Goal: Navigation & Orientation: Find specific page/section

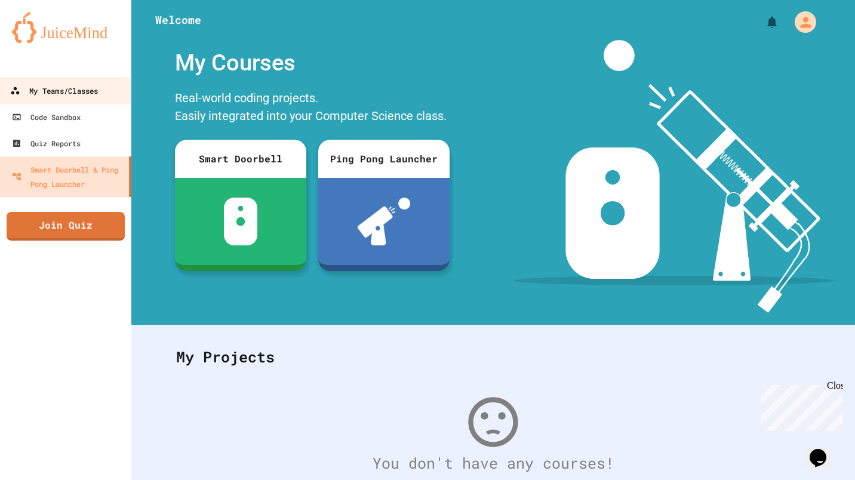
click at [86, 89] on div "My Teams/Classes" at bounding box center [54, 91] width 88 height 15
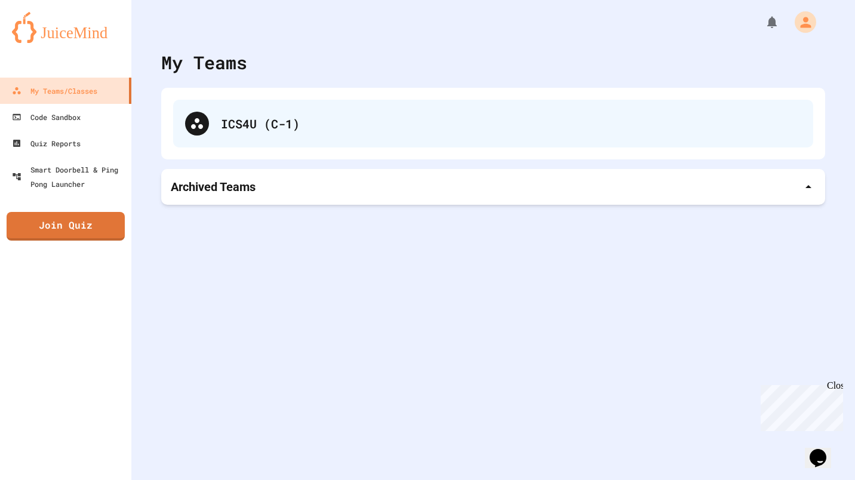
click at [204, 136] on div "ICS4U (C-1)" at bounding box center [493, 124] width 640 height 48
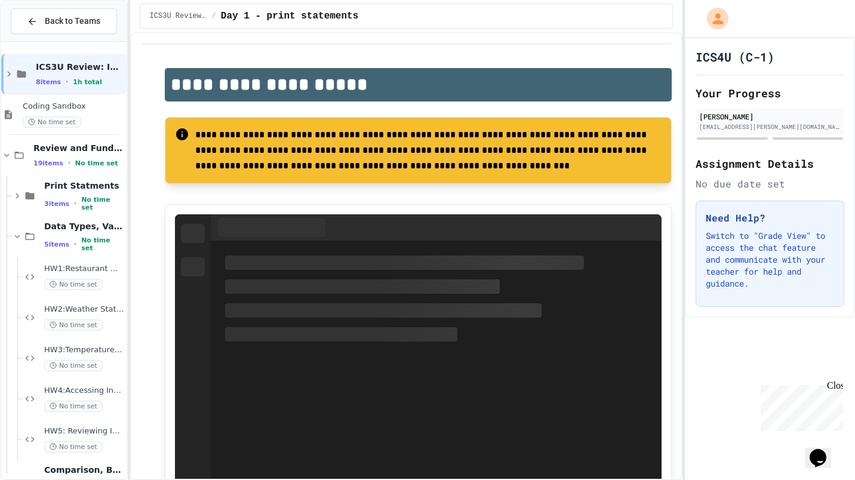
click at [4, 149] on div "Review and Fundamentals 19 items • No time set" at bounding box center [63, 155] width 125 height 41
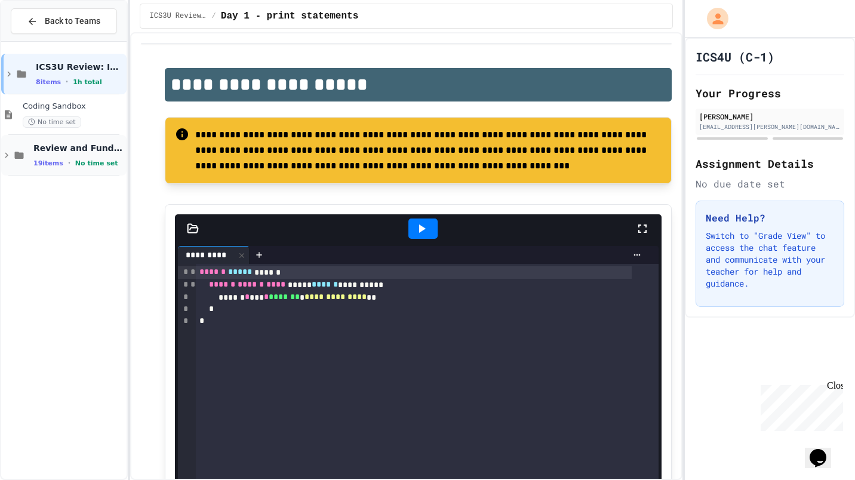
click at [6, 158] on icon at bounding box center [6, 155] width 11 height 11
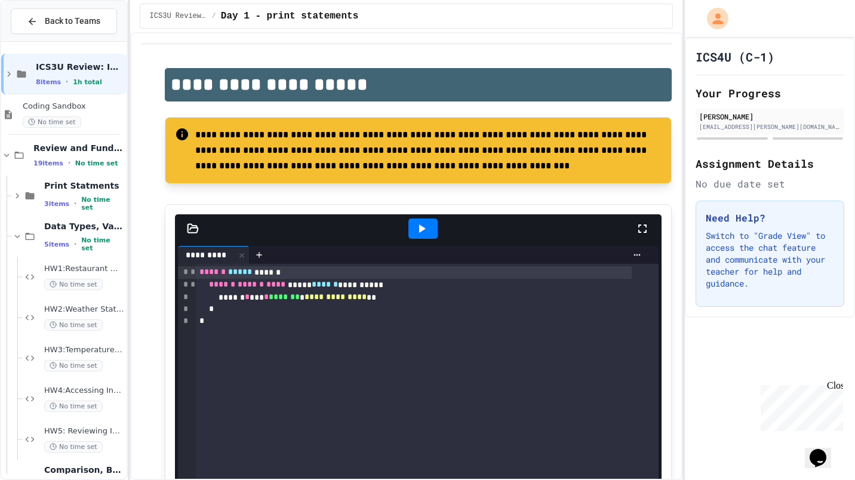
scroll to position [22, 0]
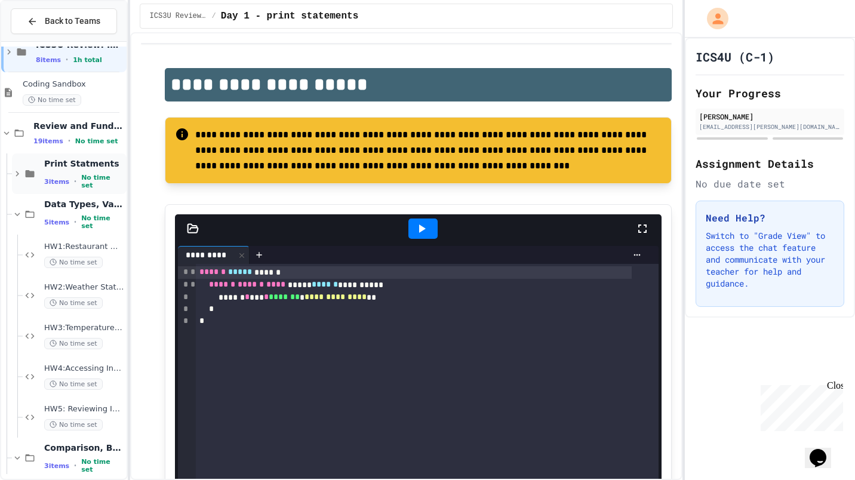
click at [64, 180] on span "3 items" at bounding box center [56, 182] width 25 height 8
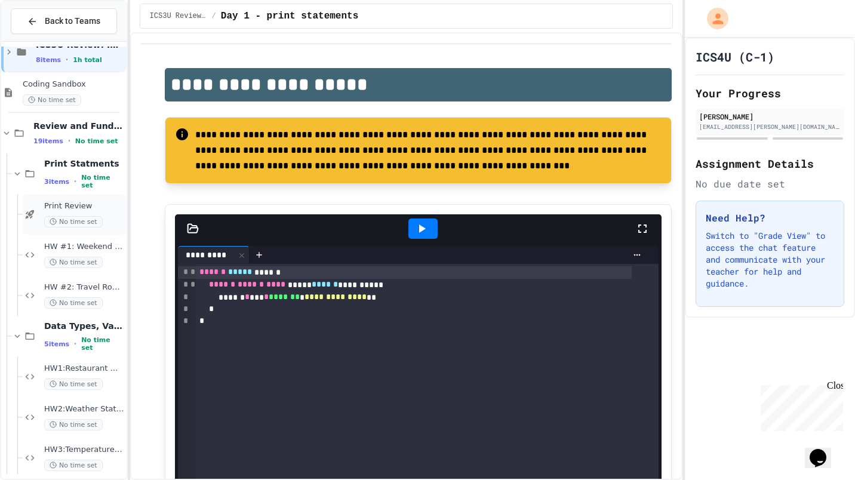
click at [68, 213] on div "Print Review No time set" at bounding box center [84, 214] width 80 height 26
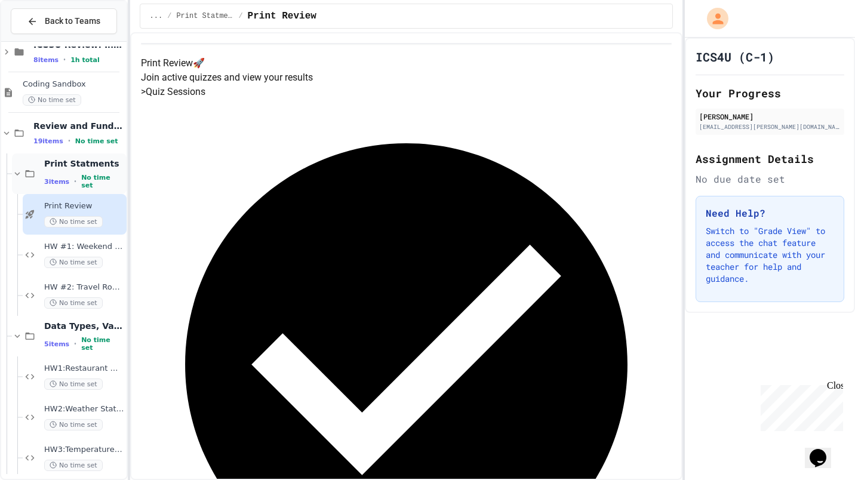
click at [69, 180] on div "3 items • No time set" at bounding box center [84, 182] width 80 height 16
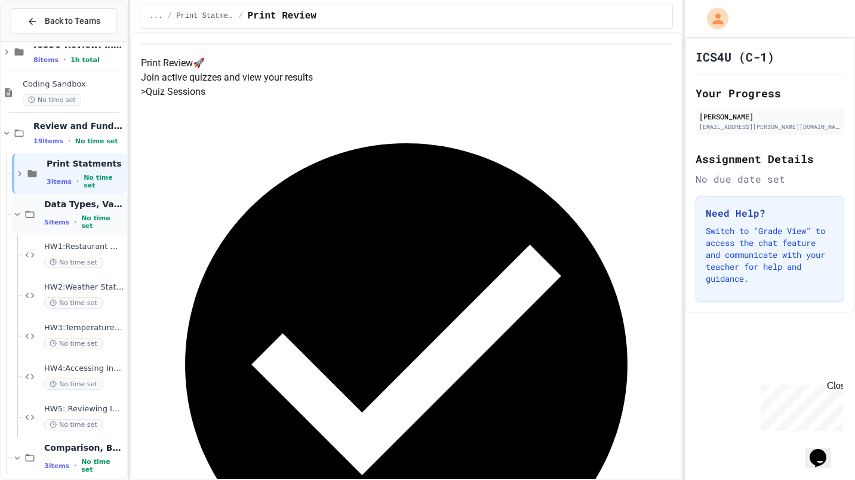
click at [44, 218] on span "5 items" at bounding box center [56, 222] width 25 height 8
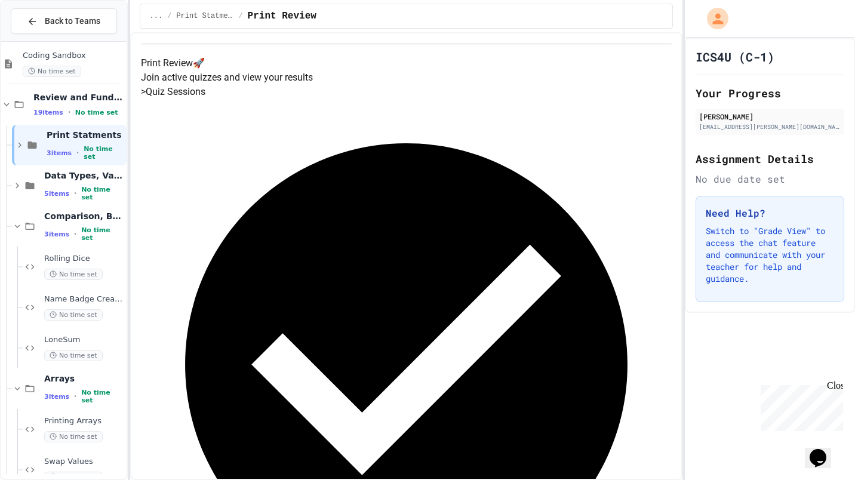
scroll to position [52, 0]
click at [19, 186] on icon at bounding box center [17, 184] width 11 height 11
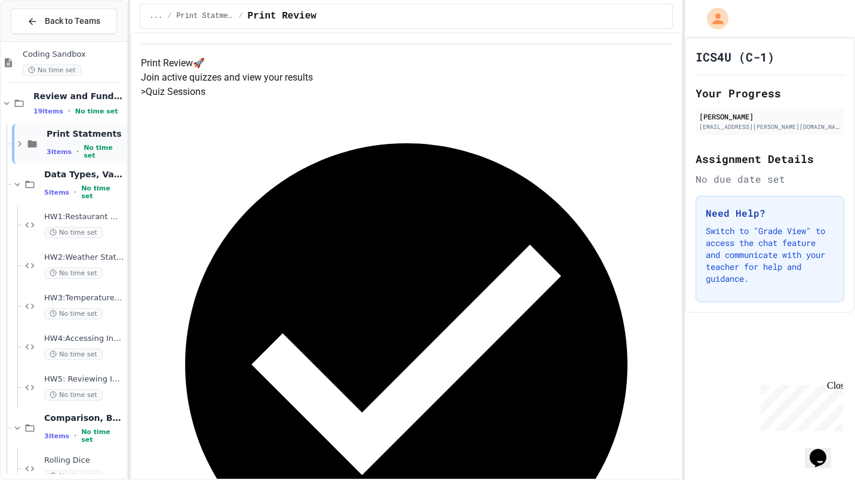
click at [21, 144] on icon at bounding box center [20, 143] width 4 height 5
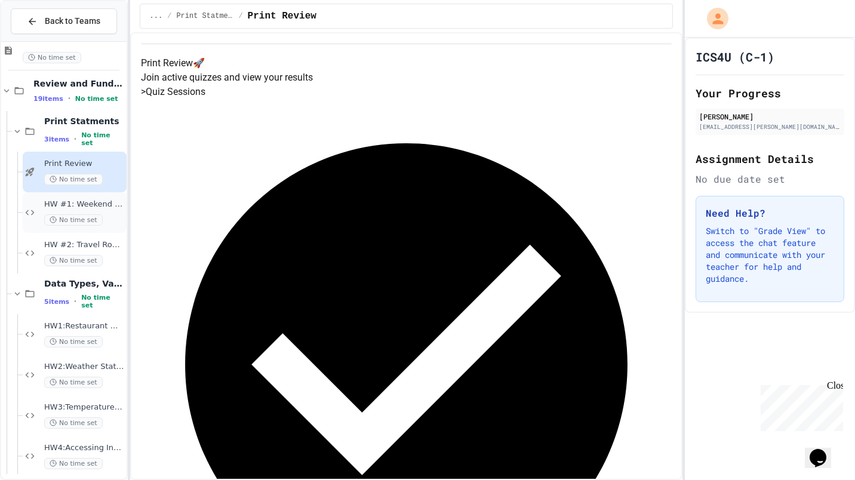
scroll to position [64, 0]
click at [14, 134] on icon at bounding box center [17, 132] width 11 height 11
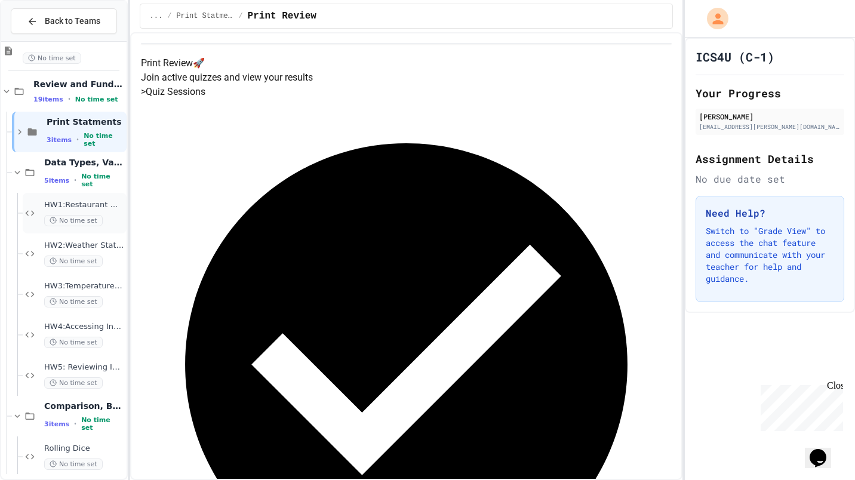
click at [45, 225] on span "No time set" at bounding box center [73, 220] width 58 height 11
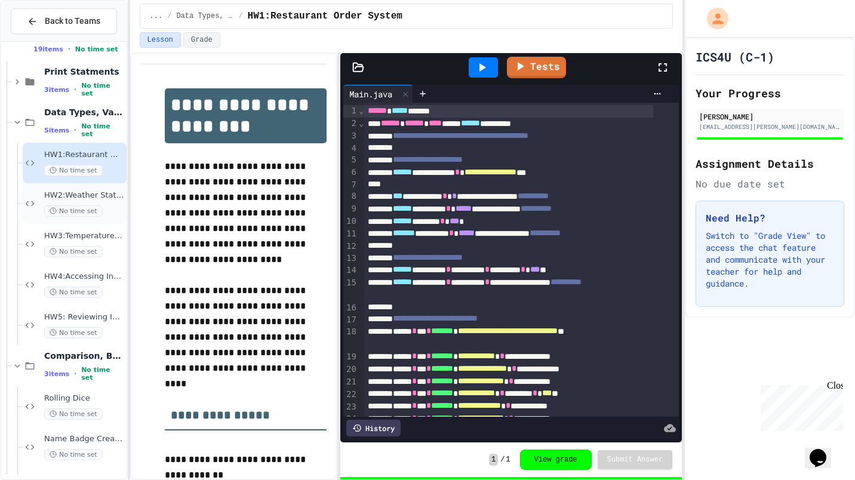
scroll to position [140, 0]
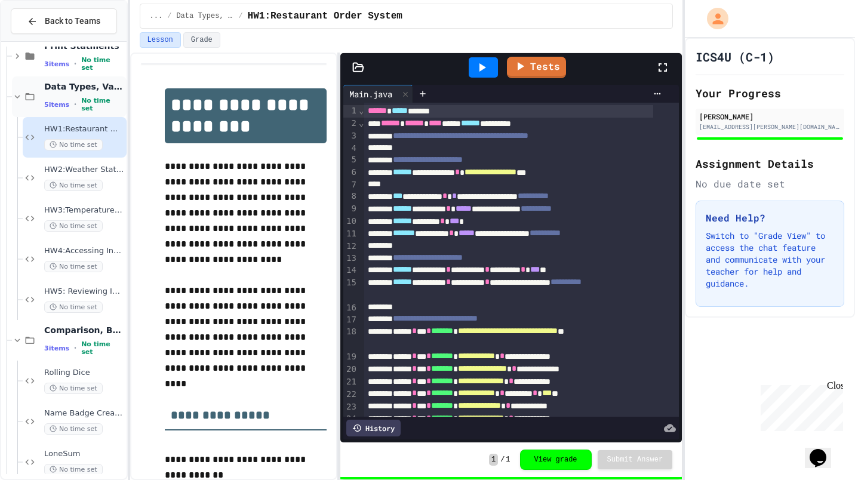
click at [20, 99] on icon at bounding box center [17, 96] width 11 height 11
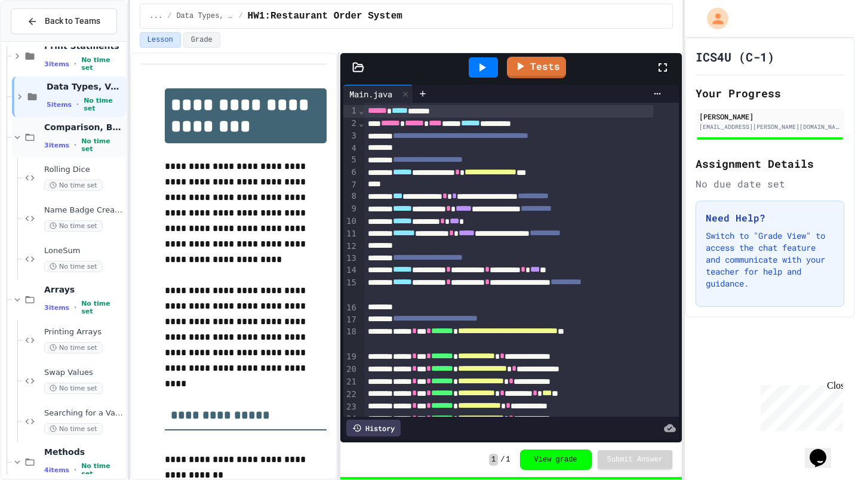
click at [57, 133] on div "Comparison, Boolean Logic, If-Statements 3 items • No time set" at bounding box center [84, 138] width 80 height 32
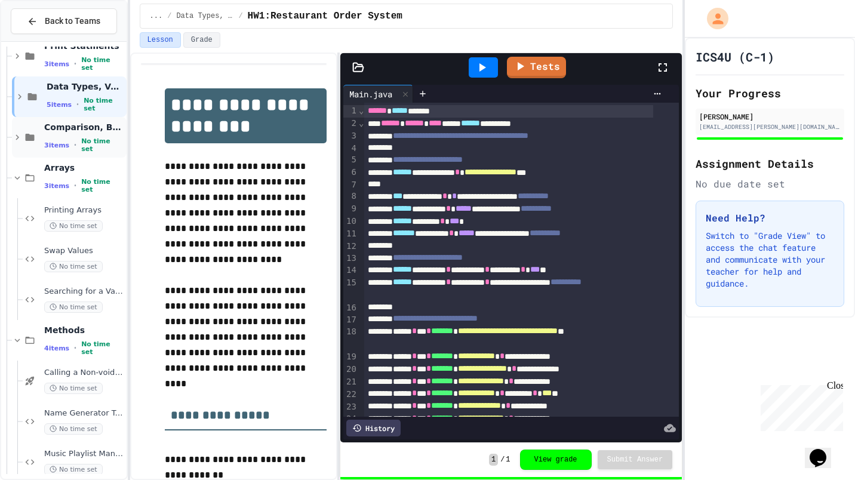
click at [19, 136] on icon at bounding box center [17, 137] width 11 height 11
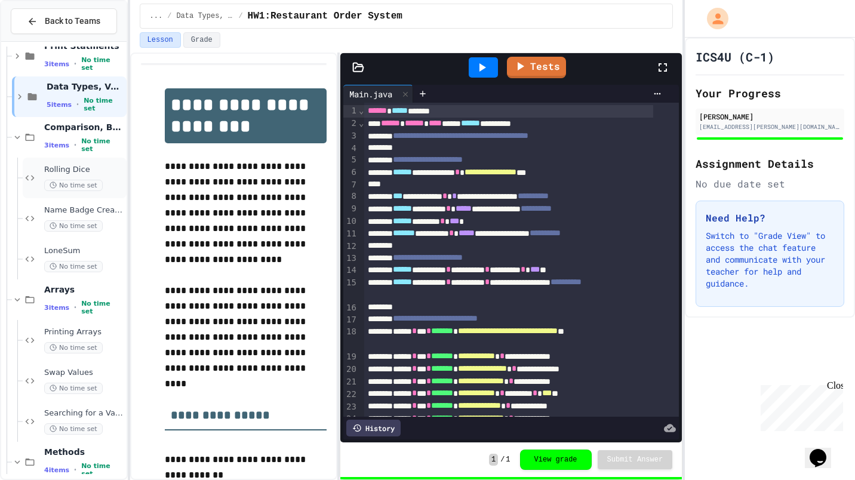
click at [58, 181] on span "No time set" at bounding box center [73, 185] width 58 height 11
